Goal: Transaction & Acquisition: Purchase product/service

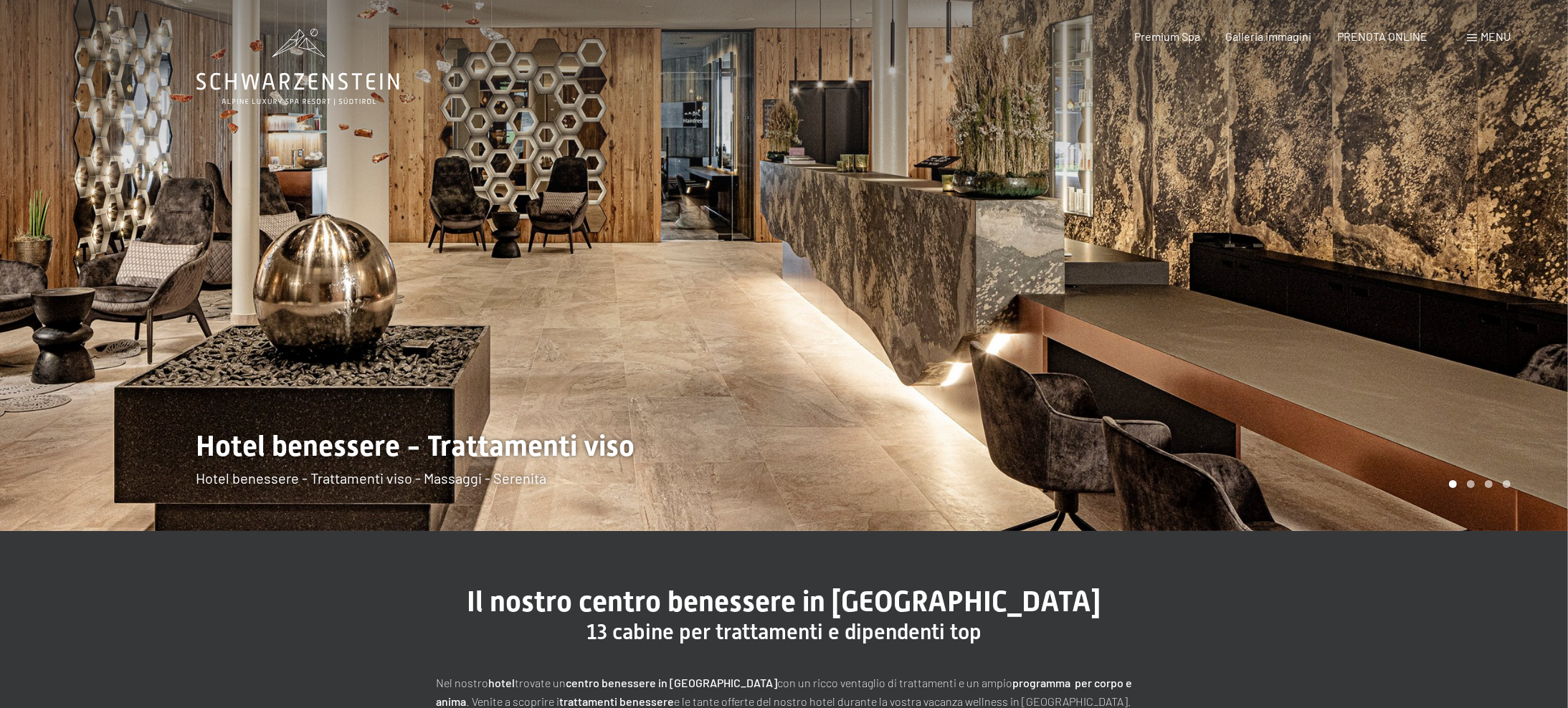
click at [1470, 41] on span at bounding box center [1471, 38] width 10 height 7
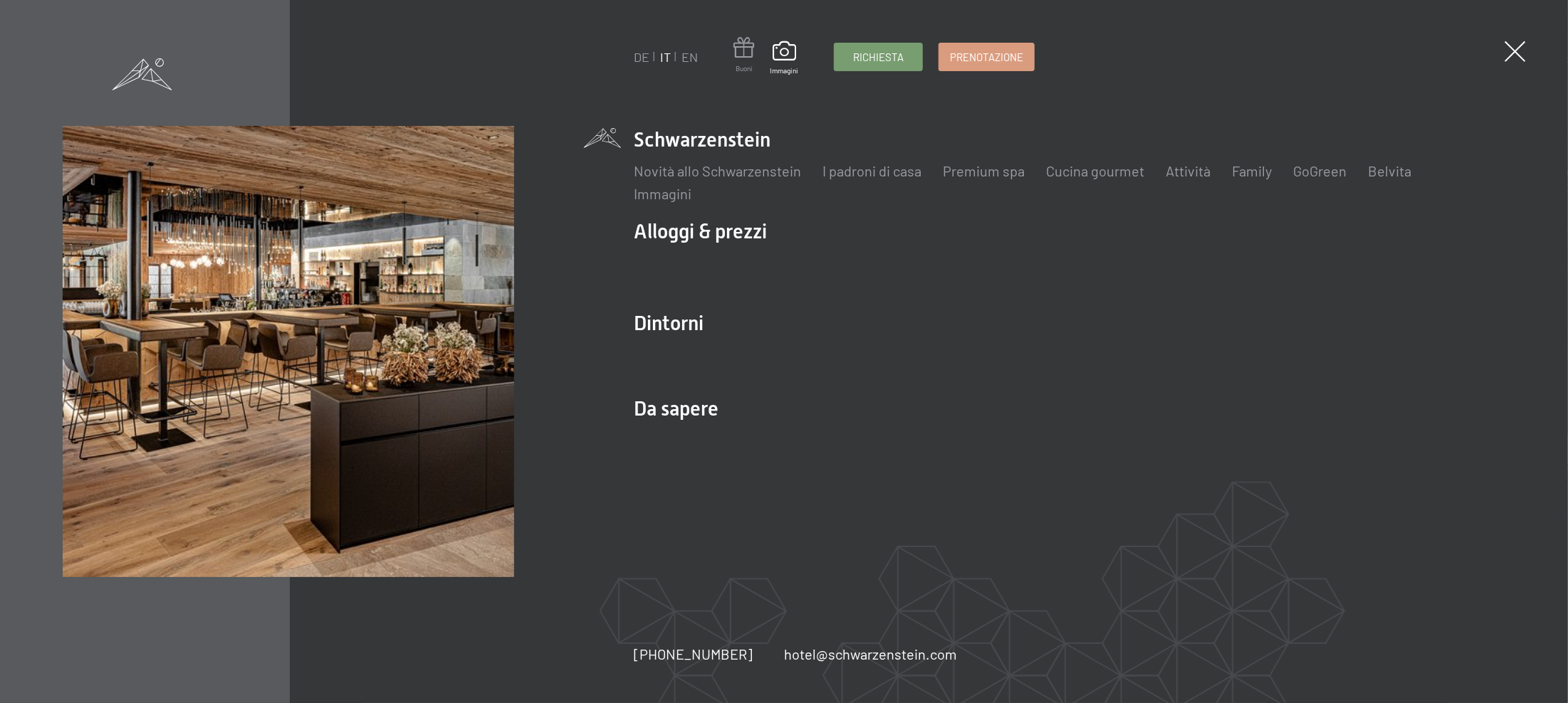
click at [742, 44] on span at bounding box center [743, 49] width 21 height 27
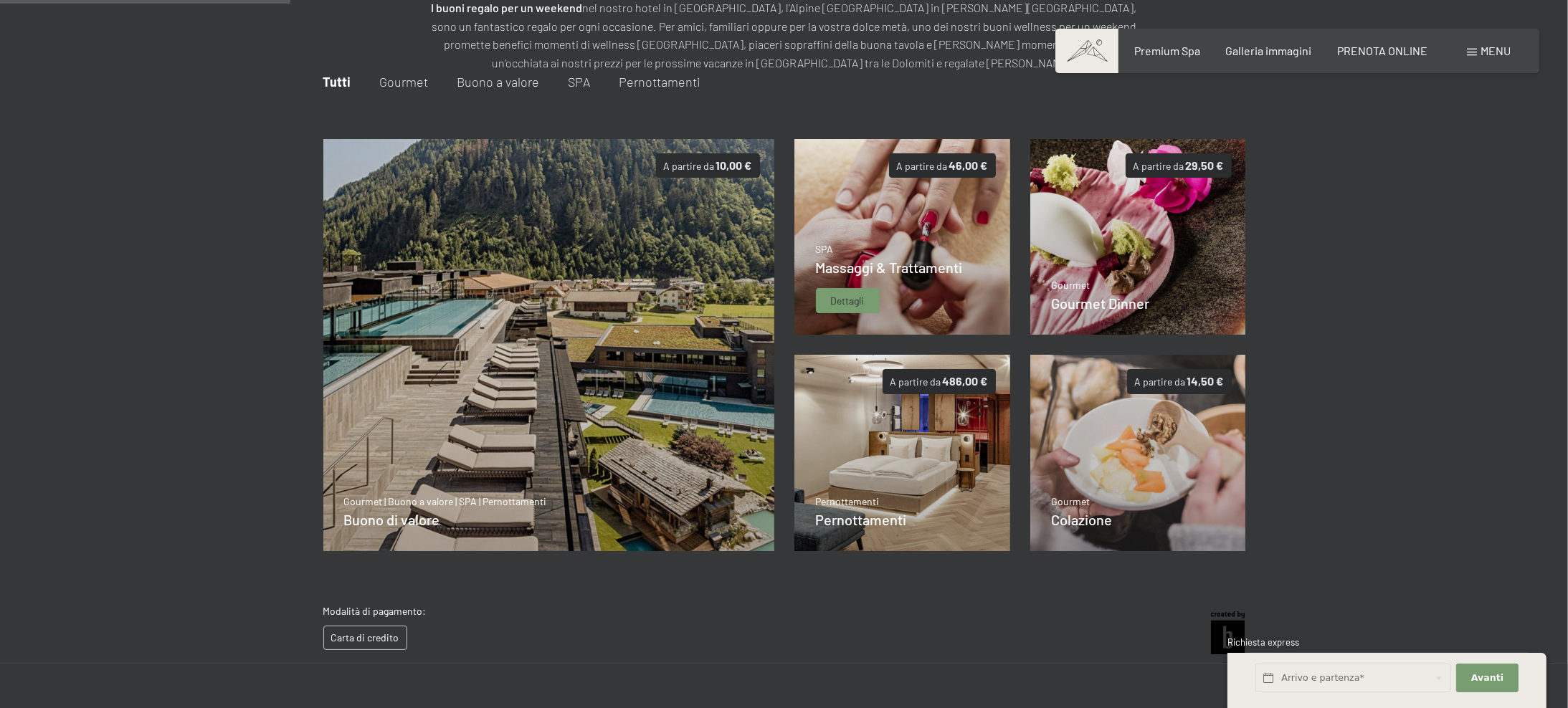
click at [853, 290] on div "Dettagli" at bounding box center [847, 301] width 64 height 26
